Goal: Task Accomplishment & Management: Manage account settings

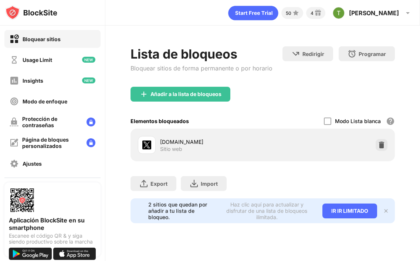
click at [382, 143] on img at bounding box center [381, 144] width 7 height 7
